Goal: Task Accomplishment & Management: Manage account settings

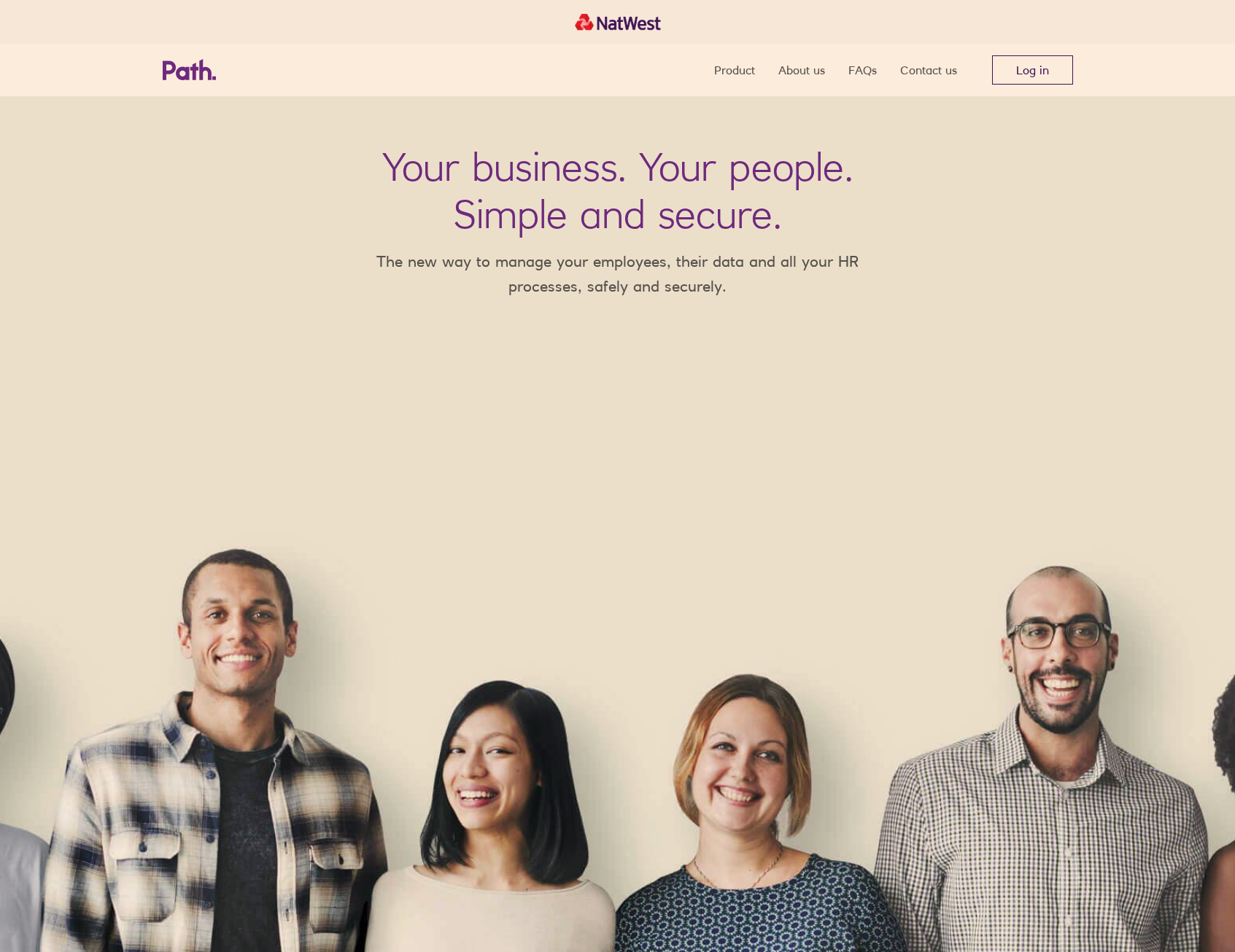
click at [1003, 79] on link "Log in" at bounding box center [1032, 70] width 81 height 29
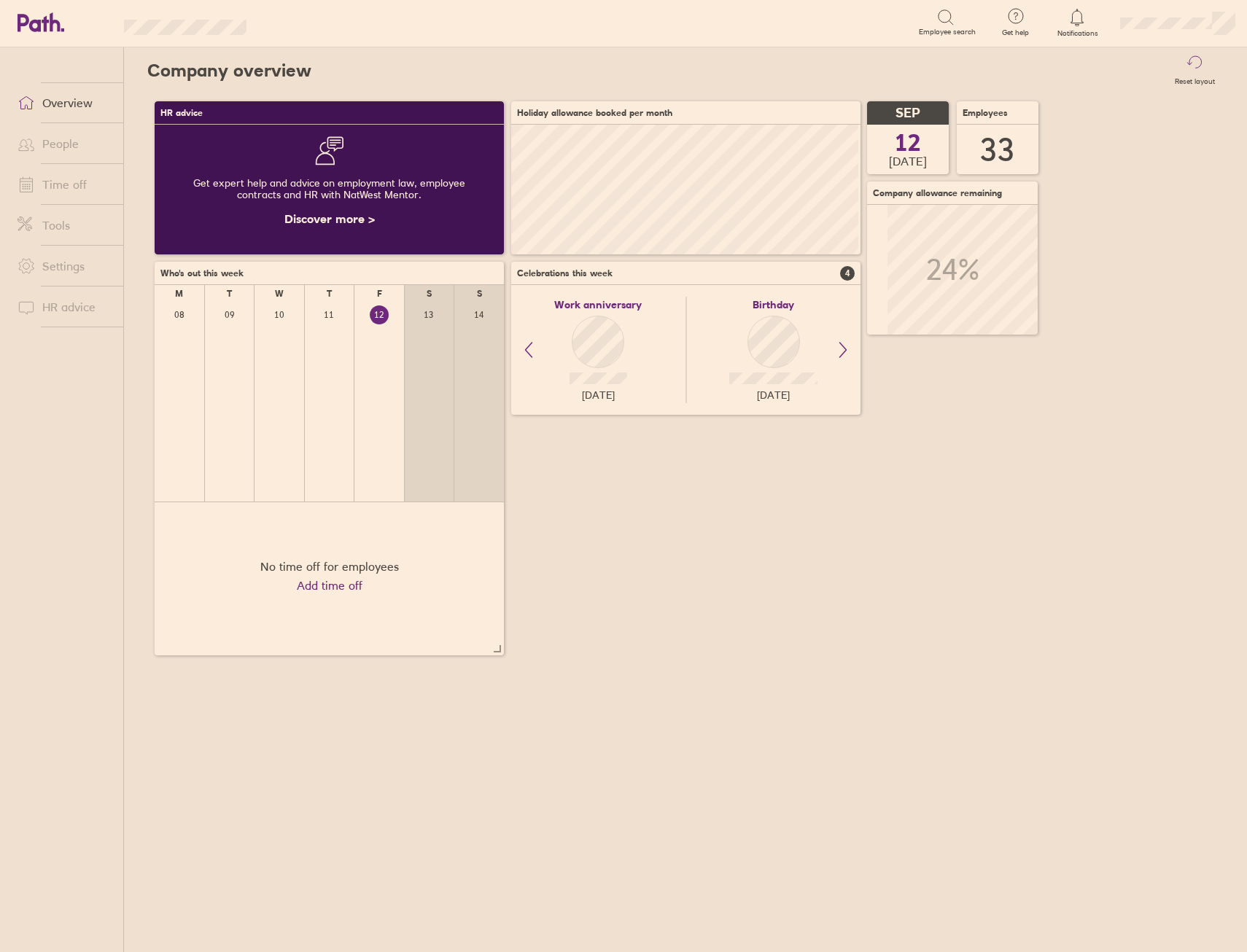
scroll to position [130, 350]
click at [69, 186] on link "Time off" at bounding box center [65, 185] width 117 height 29
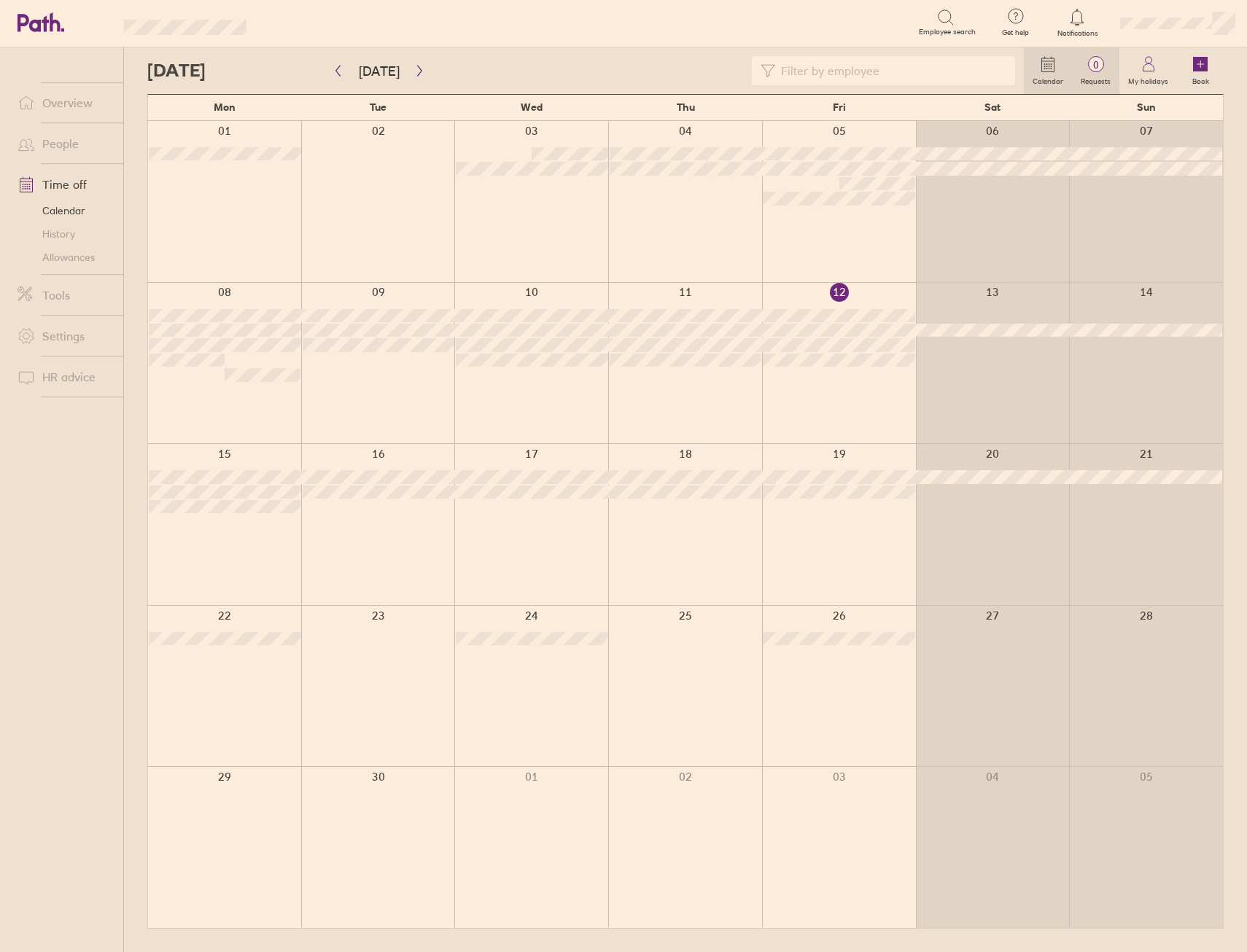
click at [1098, 72] on circle at bounding box center [1096, 64] width 15 height 15
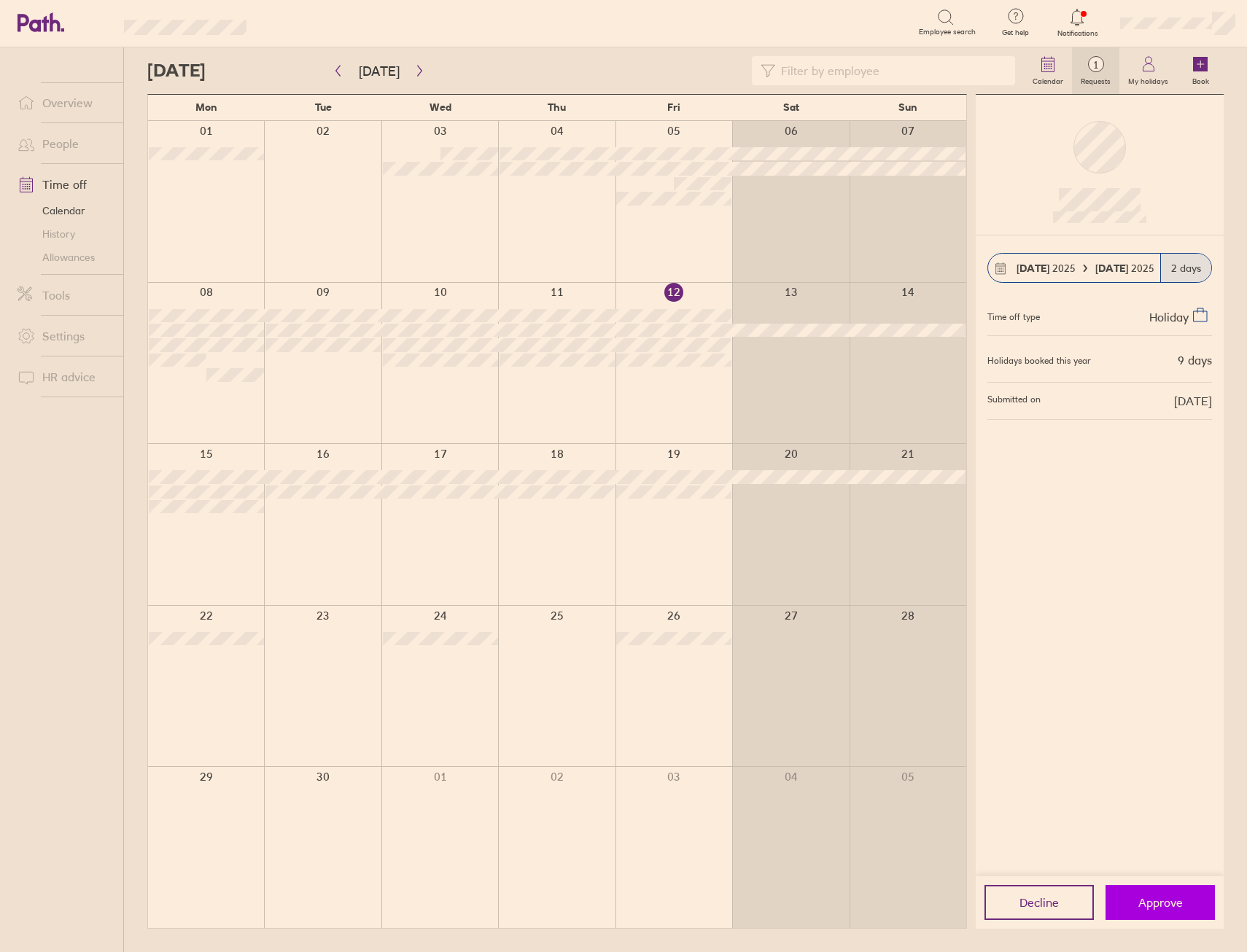
click at [1175, 891] on button "Approve" at bounding box center [1160, 903] width 110 height 35
